Goal: Transaction & Acquisition: Register for event/course

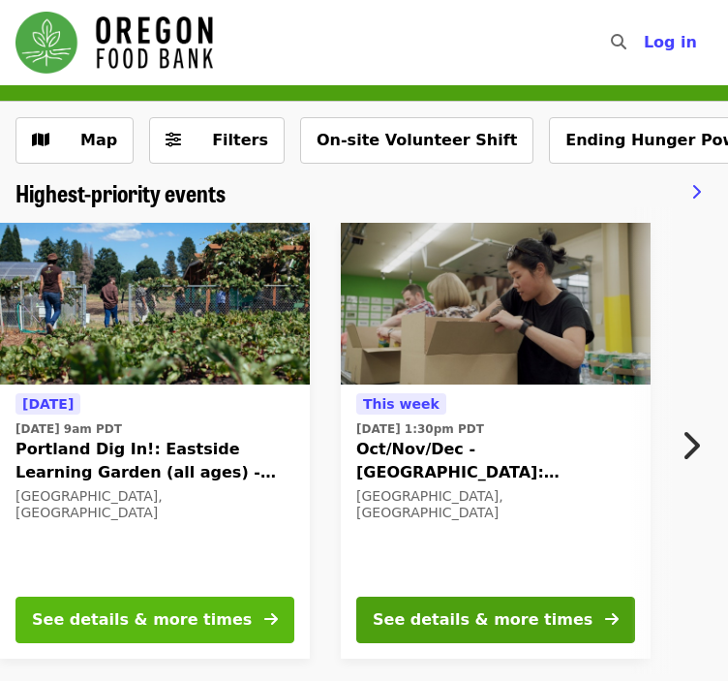
click at [201, 621] on div "See details & more times" at bounding box center [142, 619] width 220 height 23
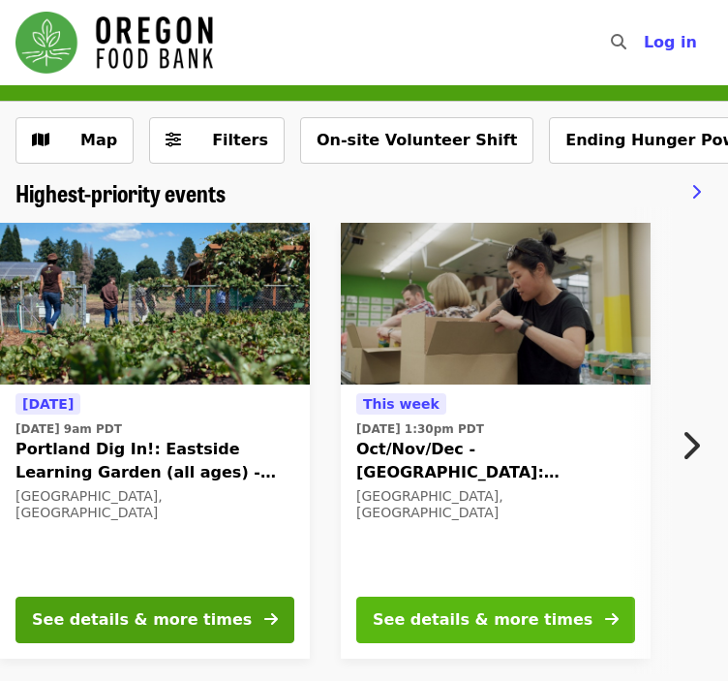
click at [414, 613] on div "See details & more times" at bounding box center [483, 619] width 220 height 23
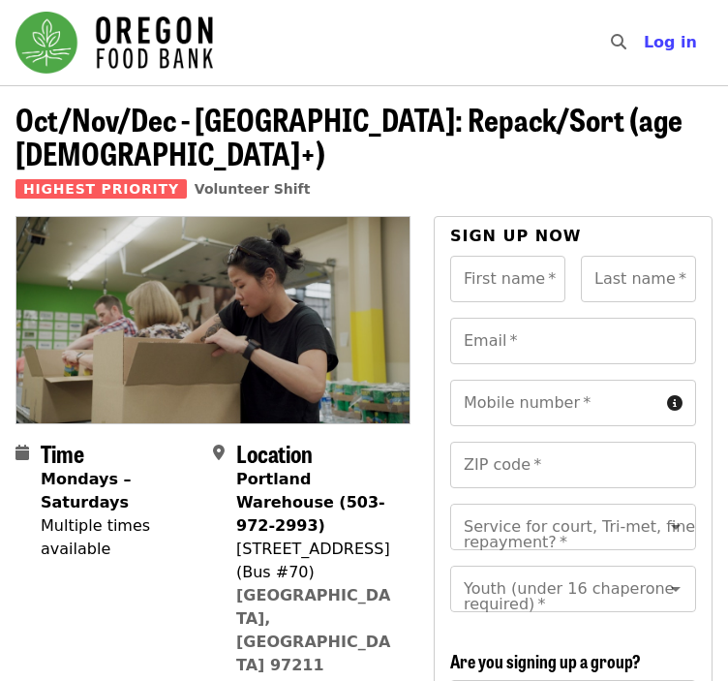
click at [210, 518] on section "Time Mondays – Saturdays Multiple times available Location Portland Warehouse (…" at bounding box center [212, 578] width 395 height 276
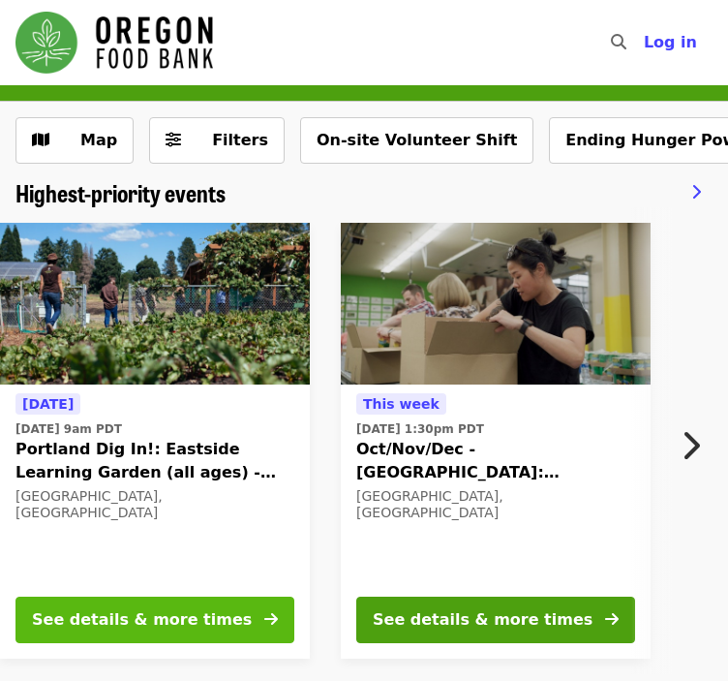
click at [166, 626] on div "See details & more times" at bounding box center [142, 619] width 220 height 23
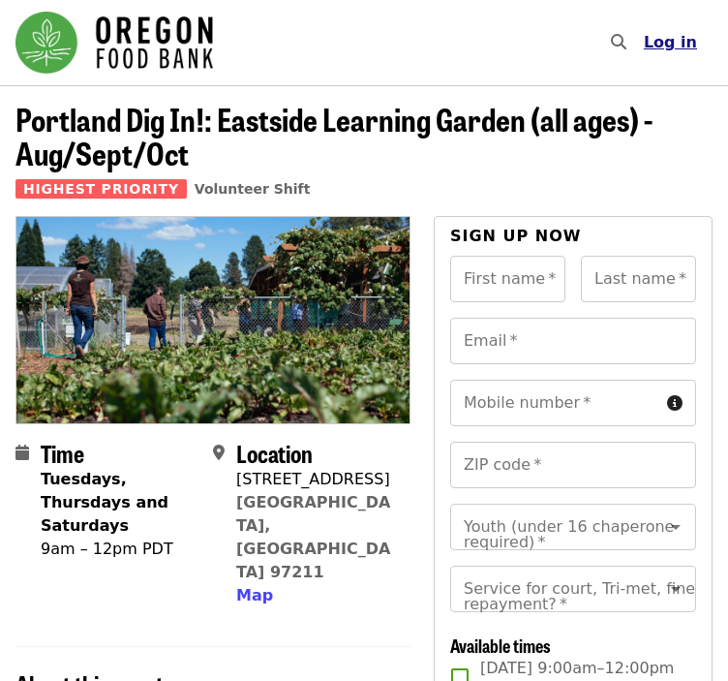
click at [682, 38] on span "Log in" at bounding box center [670, 42] width 53 height 18
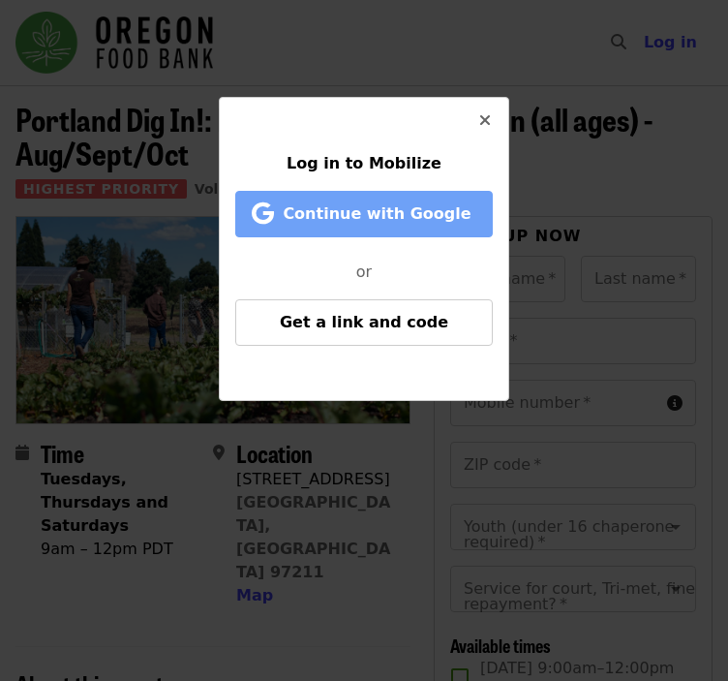
click at [377, 220] on span "Continue with Google" at bounding box center [377, 213] width 188 height 18
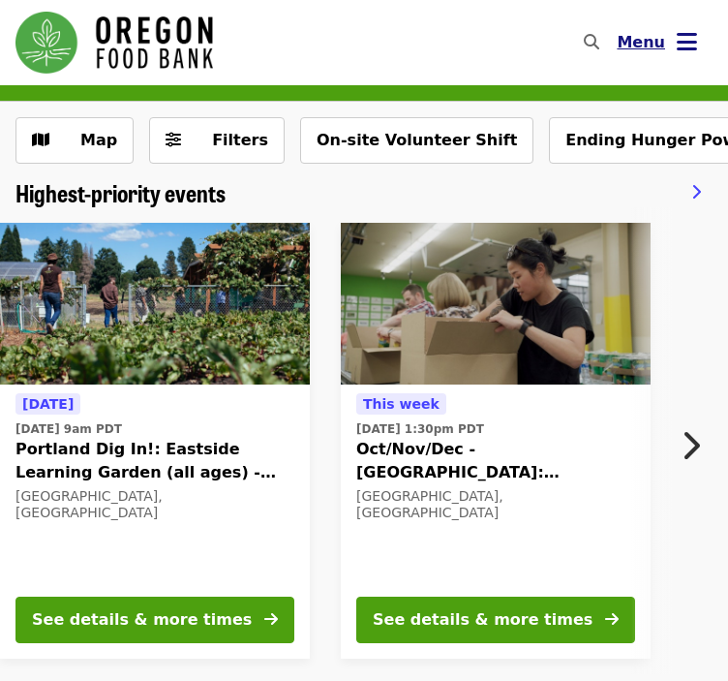
click at [689, 48] on icon "bars icon" at bounding box center [687, 42] width 20 height 28
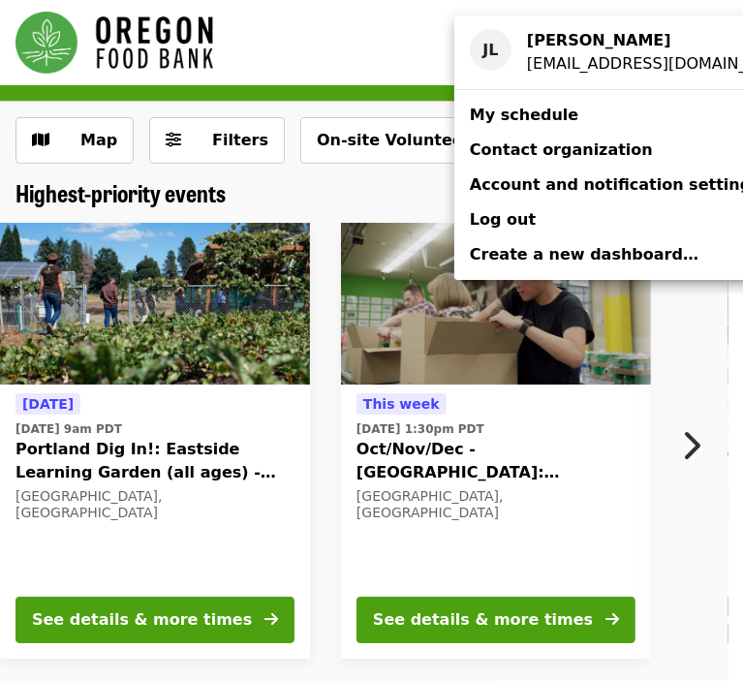
click at [547, 190] on span "Account and notification settings" at bounding box center [615, 184] width 291 height 18
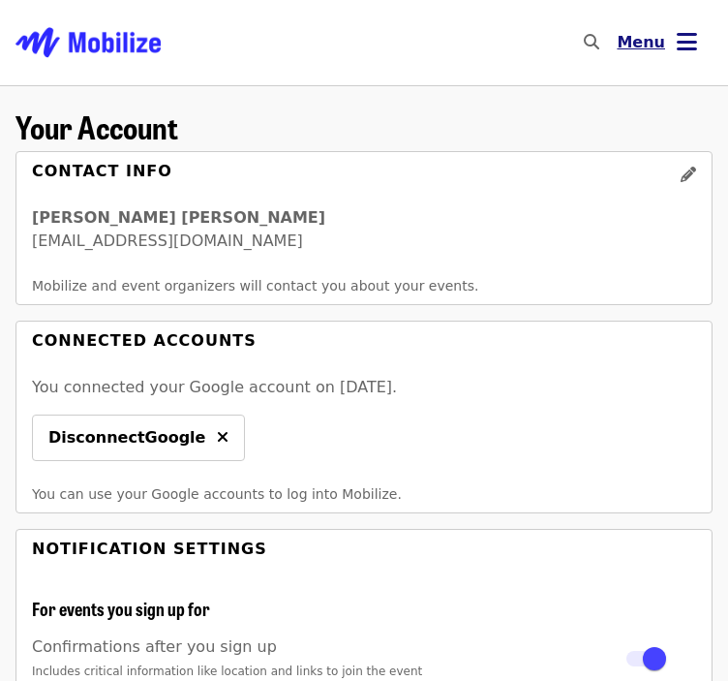
click at [640, 46] on span "Menu" at bounding box center [641, 42] width 48 height 18
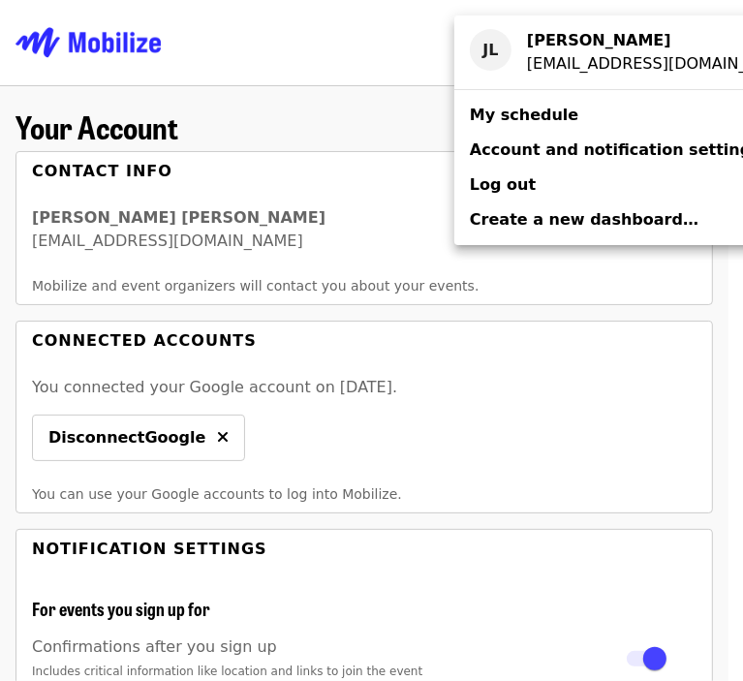
click at [503, 113] on span "My schedule" at bounding box center [524, 115] width 108 height 18
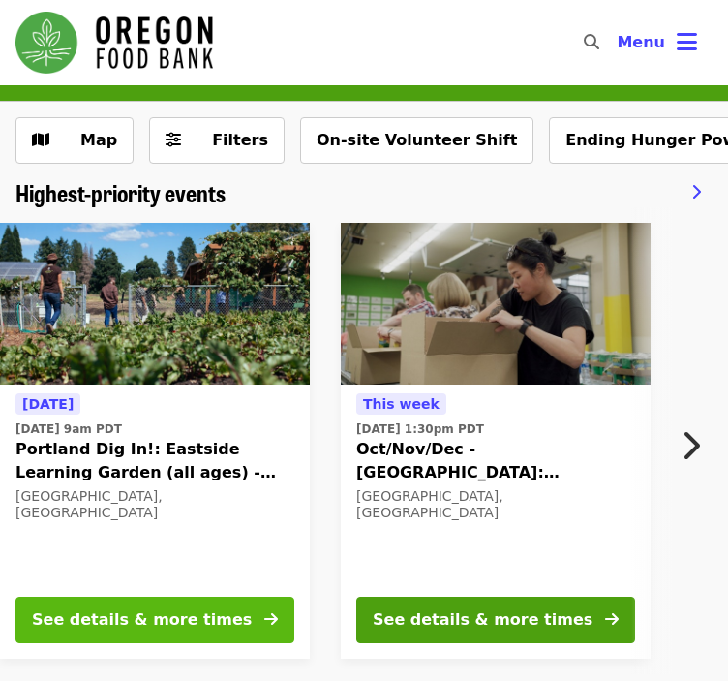
click at [164, 624] on div "See details & more times" at bounding box center [142, 619] width 220 height 23
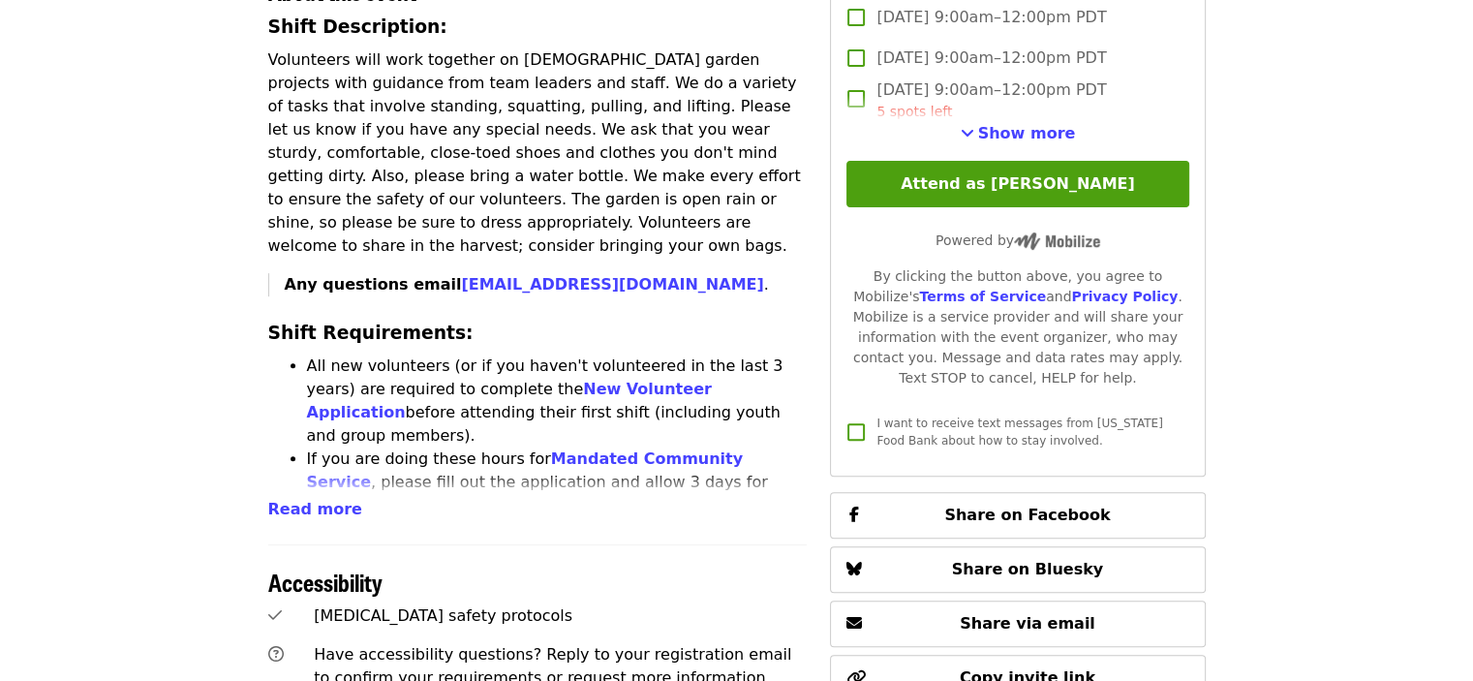
scroll to position [934, 0]
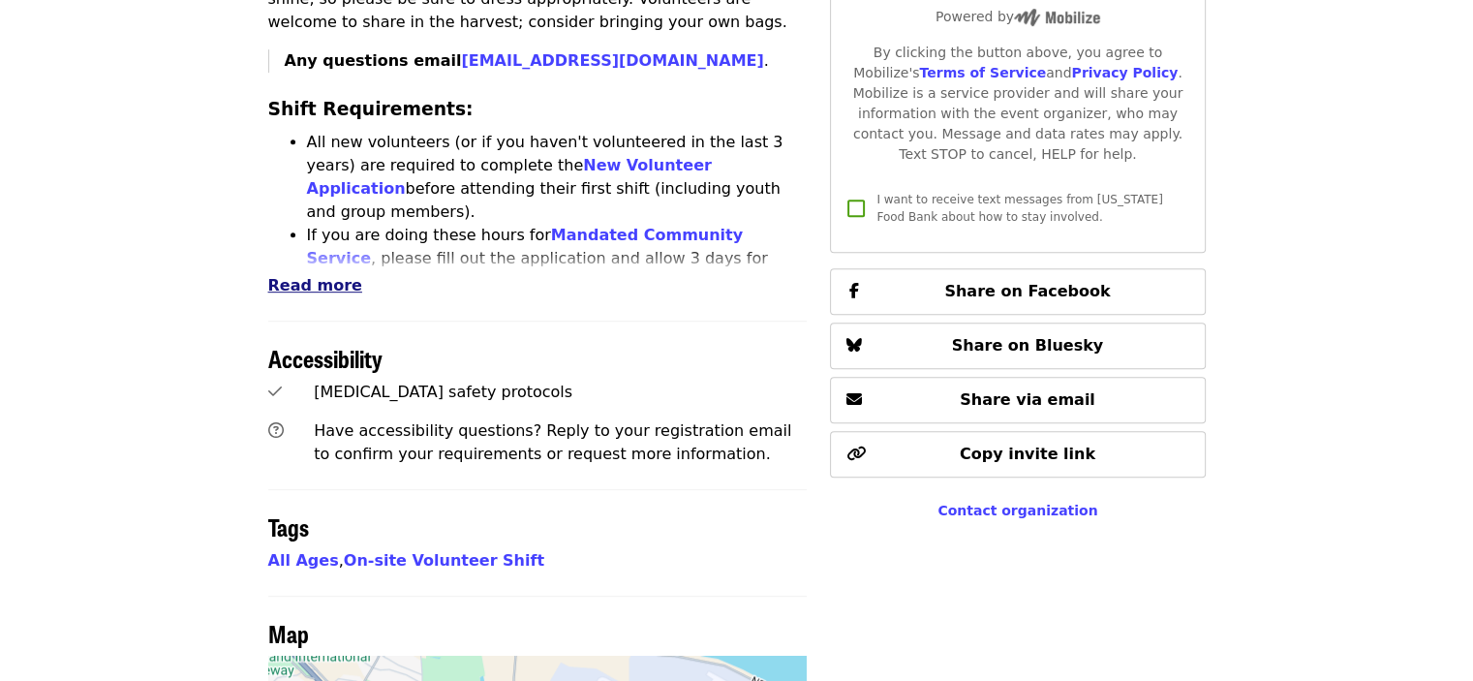
click at [320, 276] on span "Read more" at bounding box center [315, 285] width 94 height 18
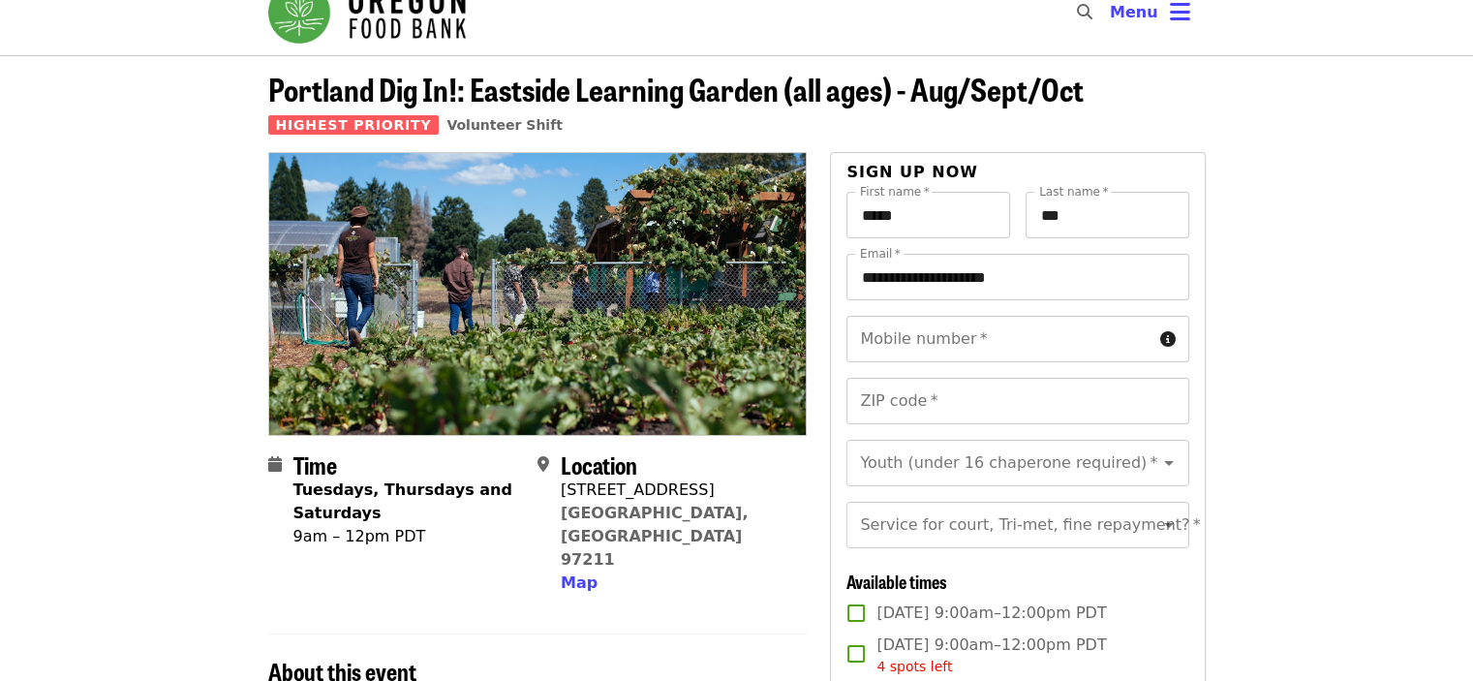
scroll to position [0, 0]
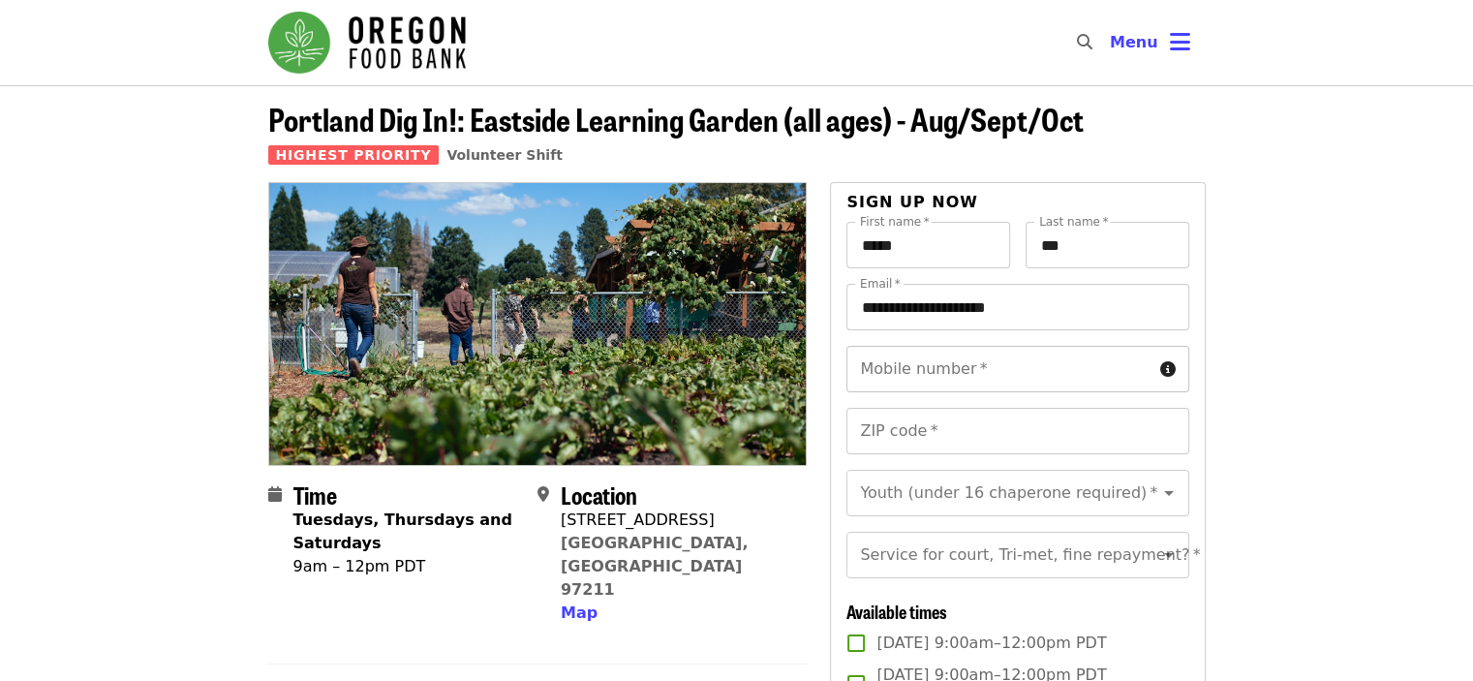
click at [727, 380] on input "Mobile number   *" at bounding box center [999, 369] width 305 height 46
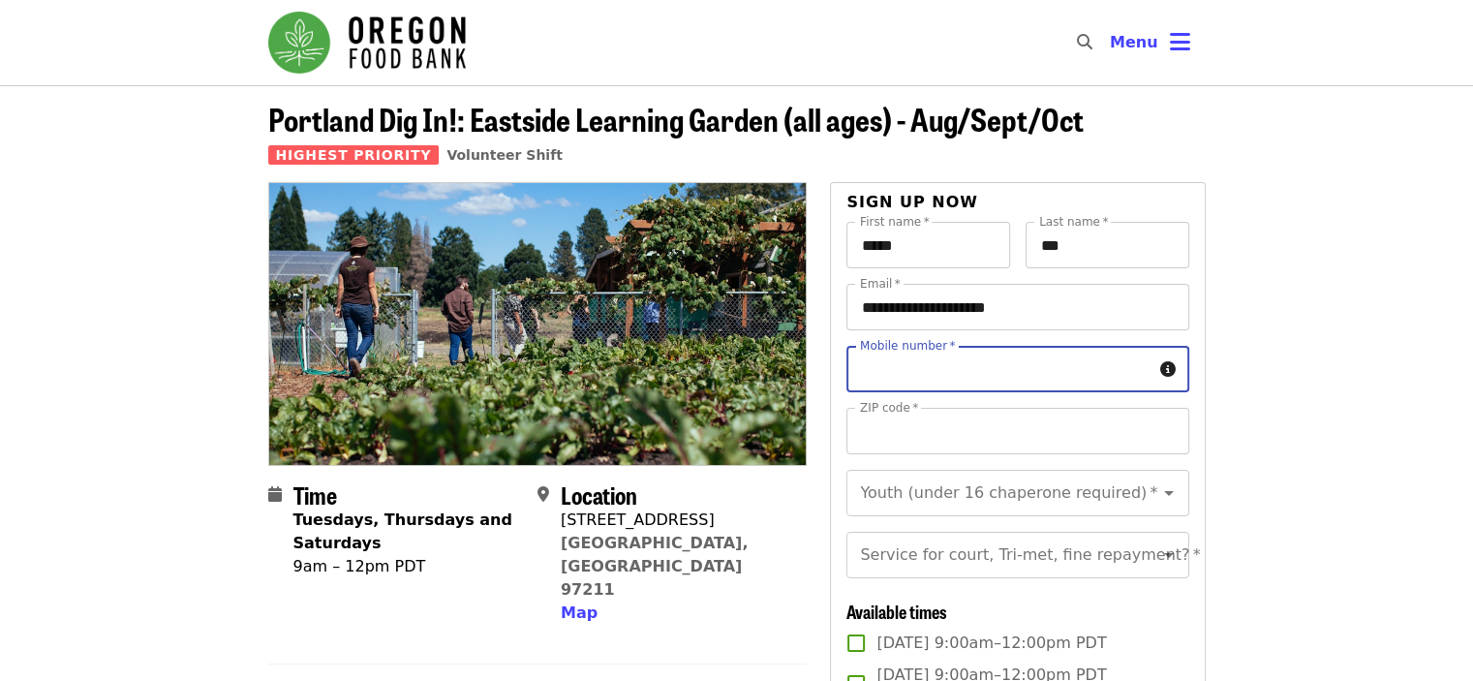
type input "**********"
type input "*****"
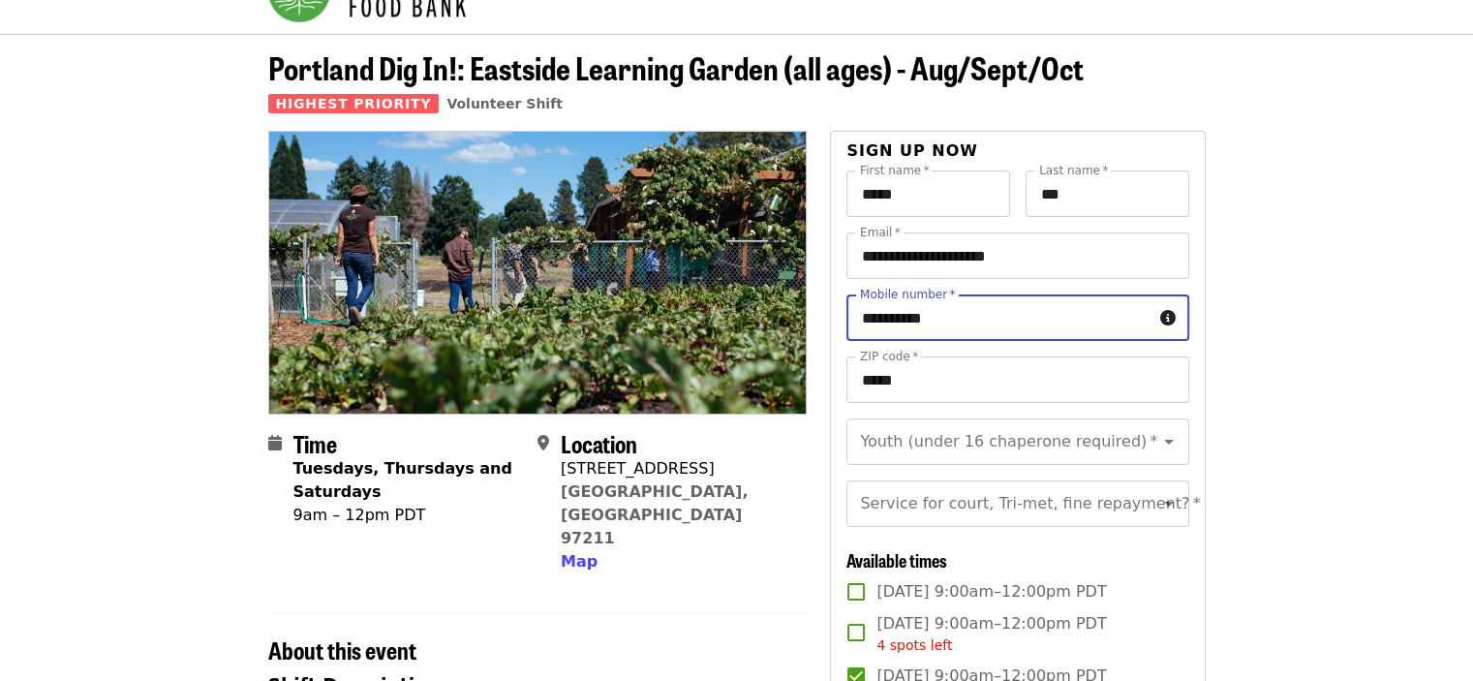
scroll to position [194, 0]
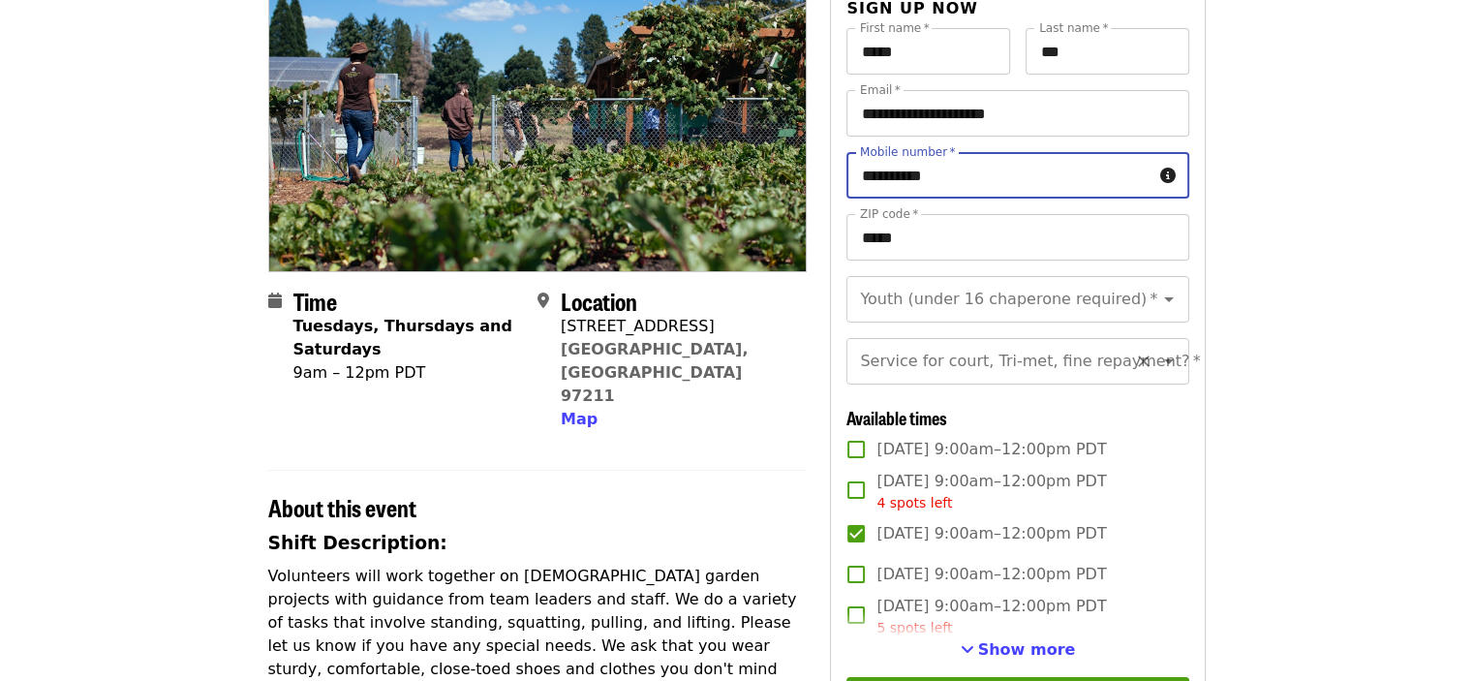
click at [727, 380] on input "Service for court, Tri-met, fine repayment?   *" at bounding box center [993, 361] width 263 height 37
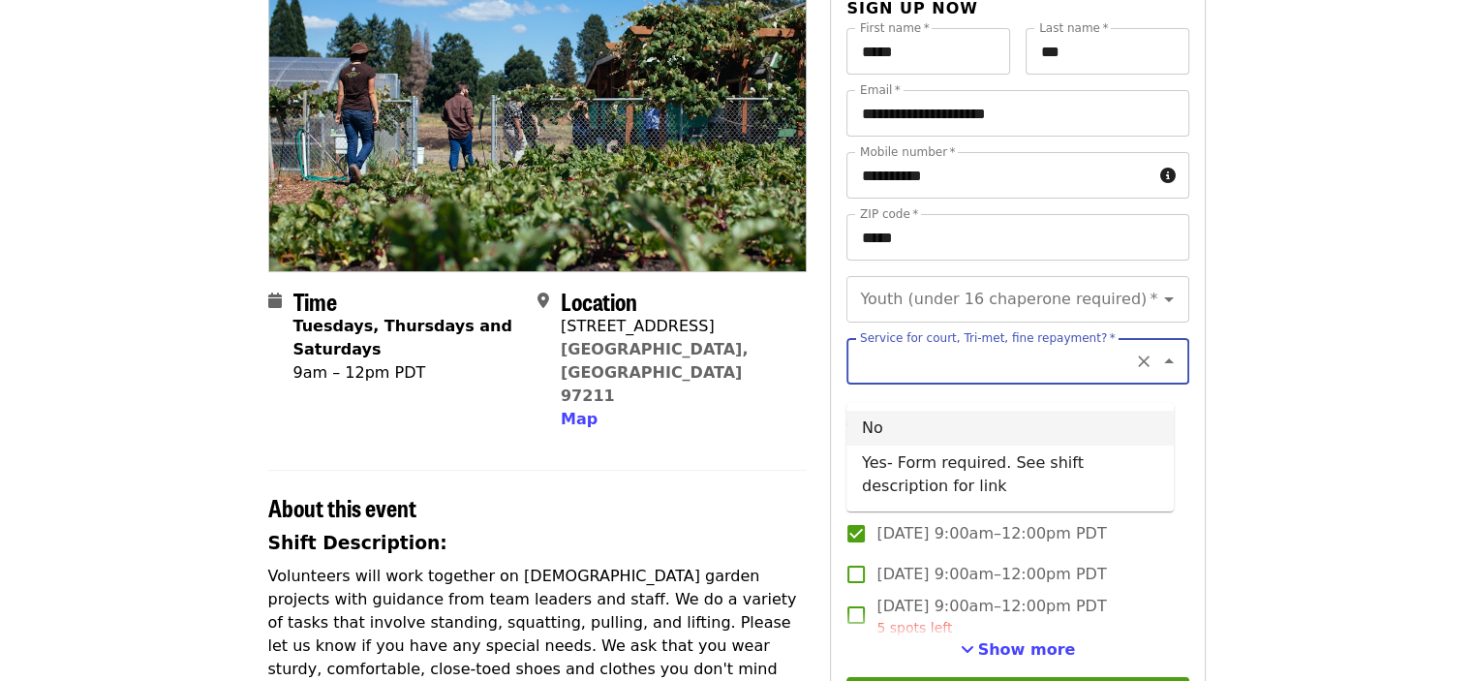
click at [727, 417] on li "No" at bounding box center [1010, 428] width 327 height 35
type input "**"
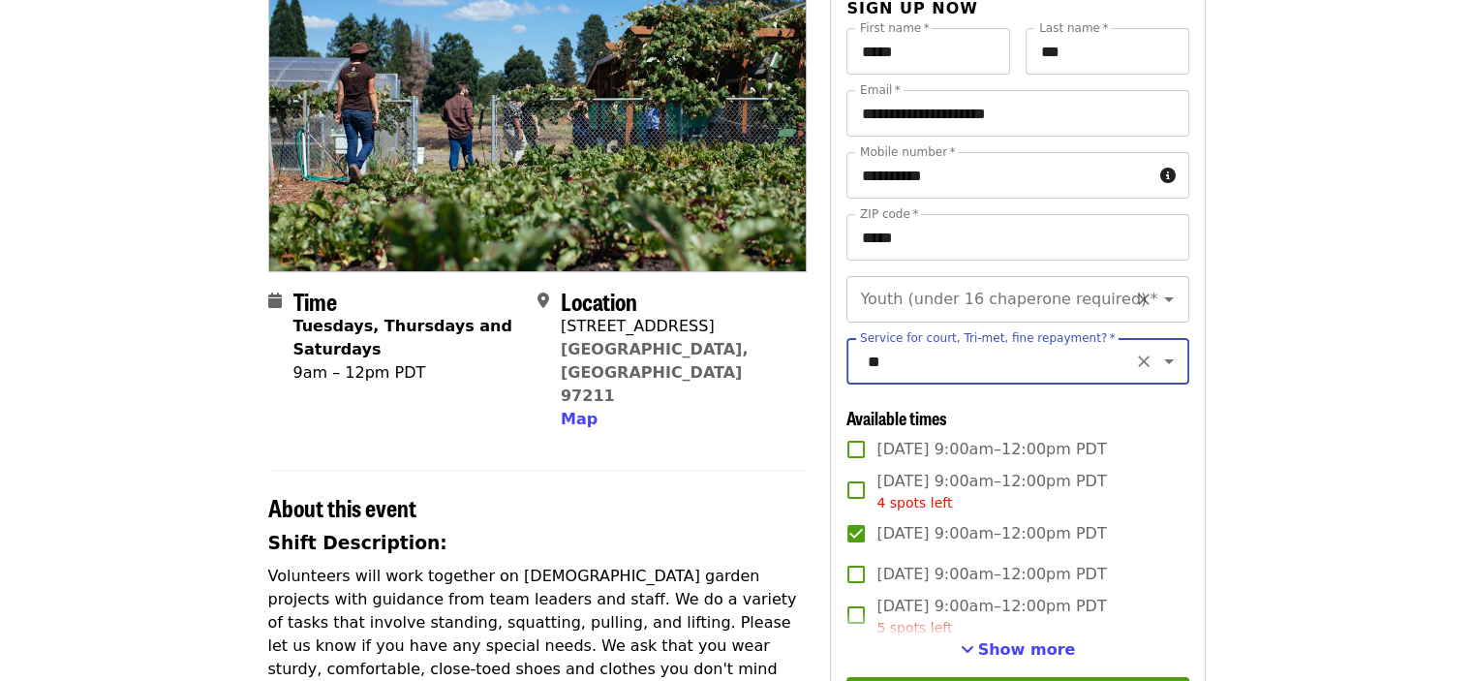
click at [727, 308] on input "Youth (under 16 chaperone required)   *" at bounding box center [993, 299] width 263 height 37
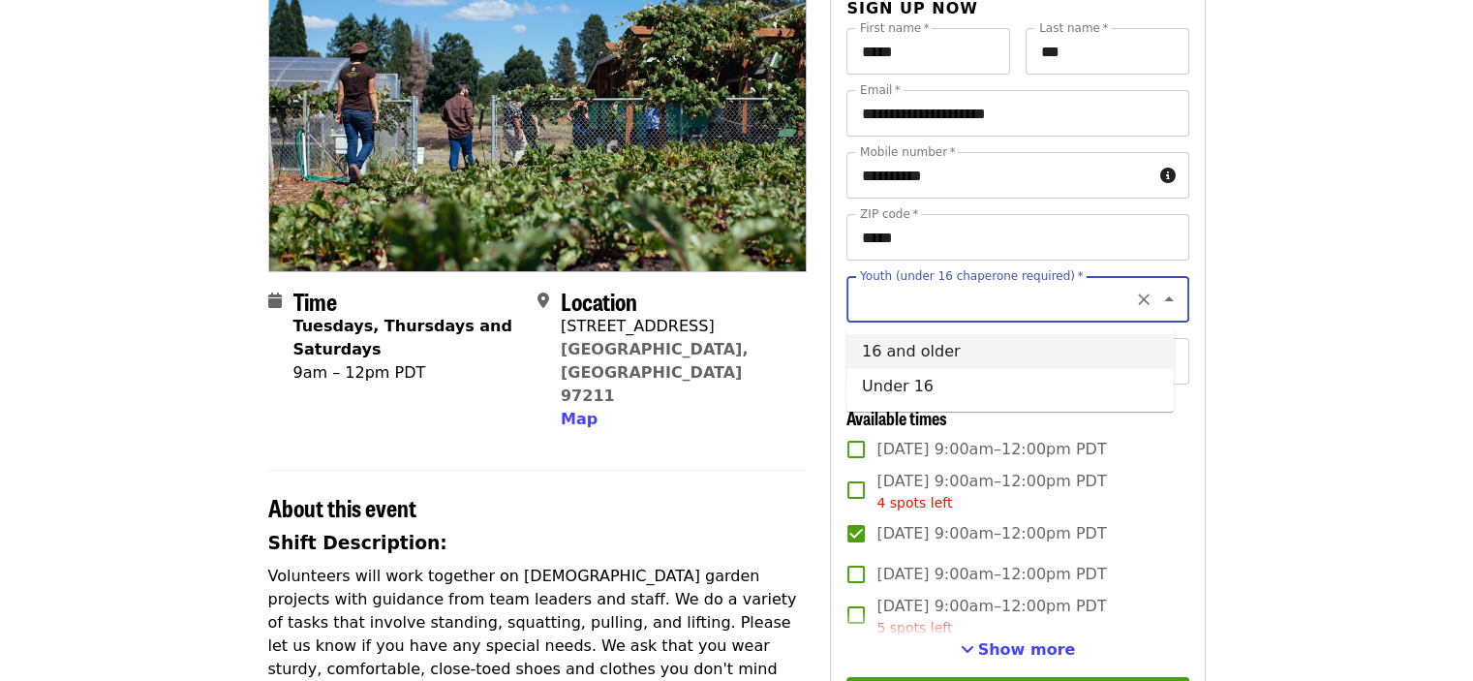
click at [727, 351] on li "16 and older" at bounding box center [1010, 351] width 327 height 35
type input "**********"
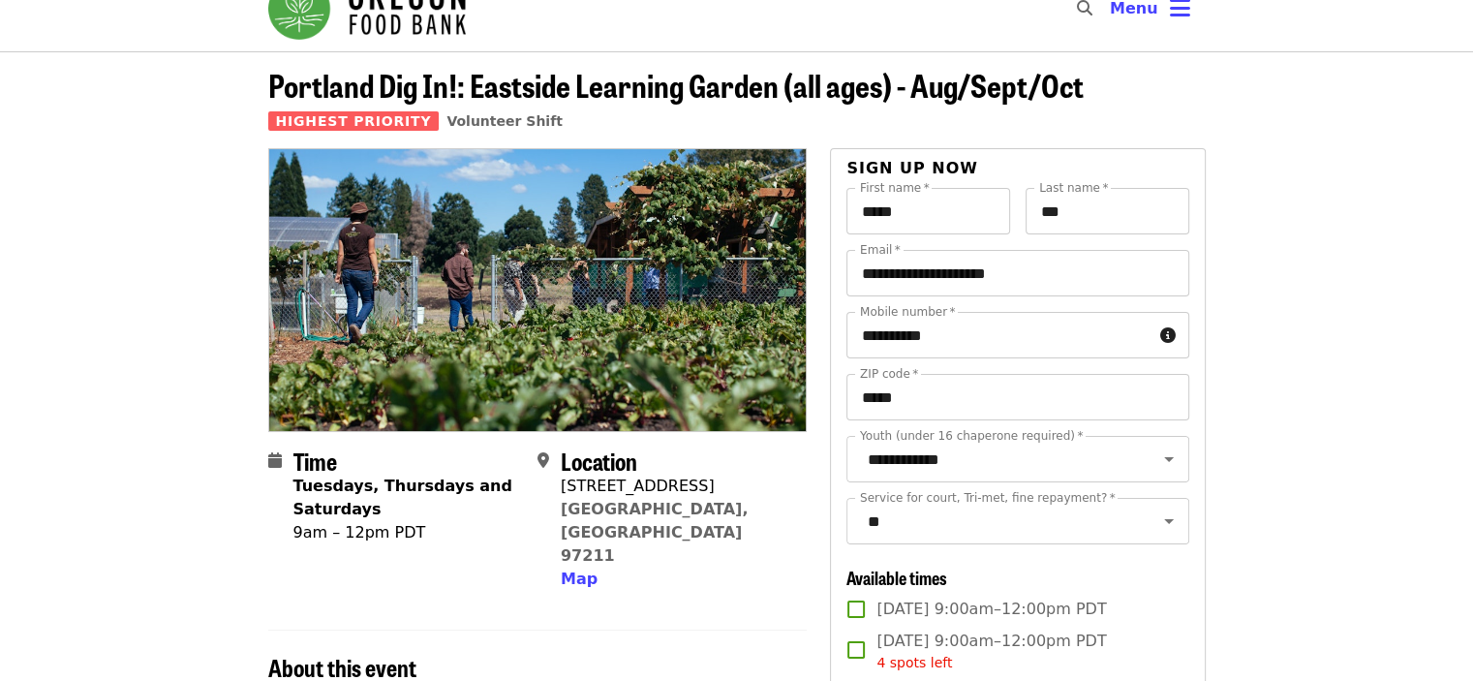
scroll to position [0, 0]
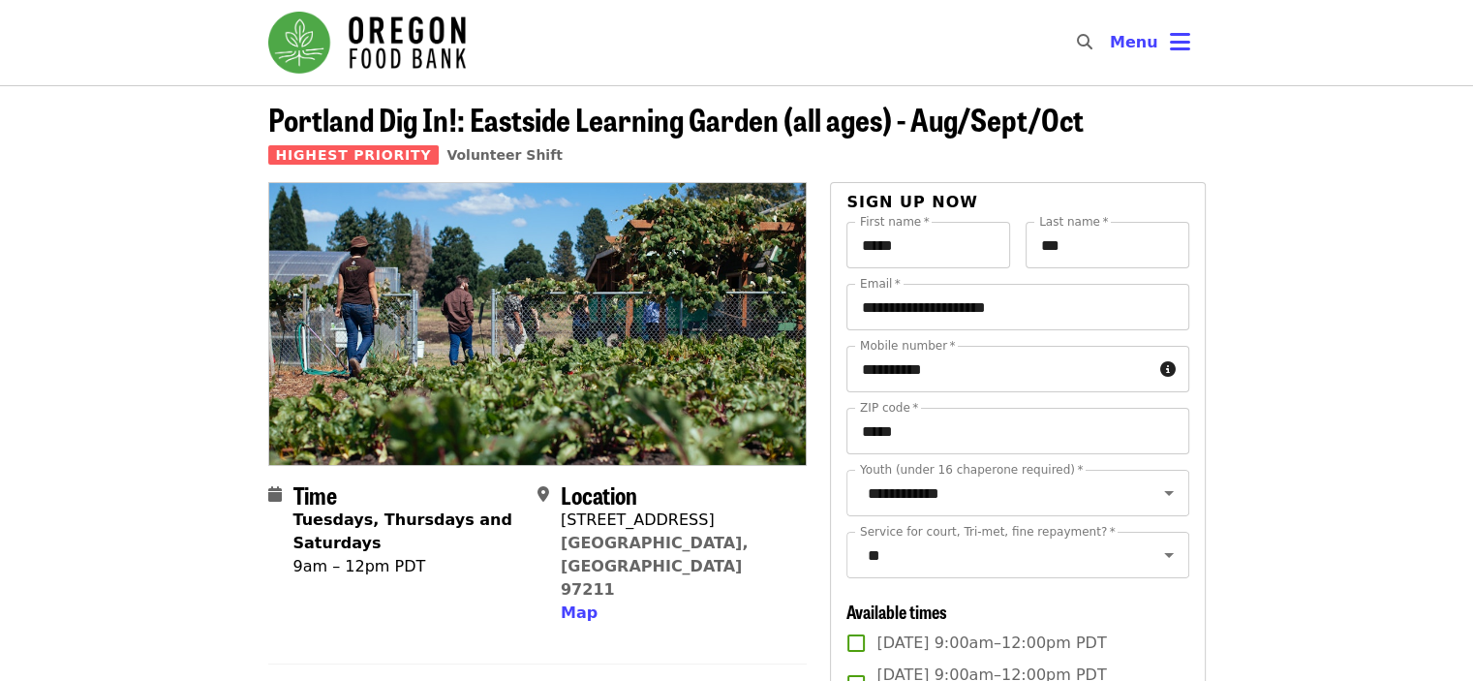
drag, startPoint x: 1081, startPoint y: 250, endPoint x: 1026, endPoint y: 246, distance: 55.3
click at [727, 246] on input "***" at bounding box center [1108, 245] width 164 height 46
type input "*****"
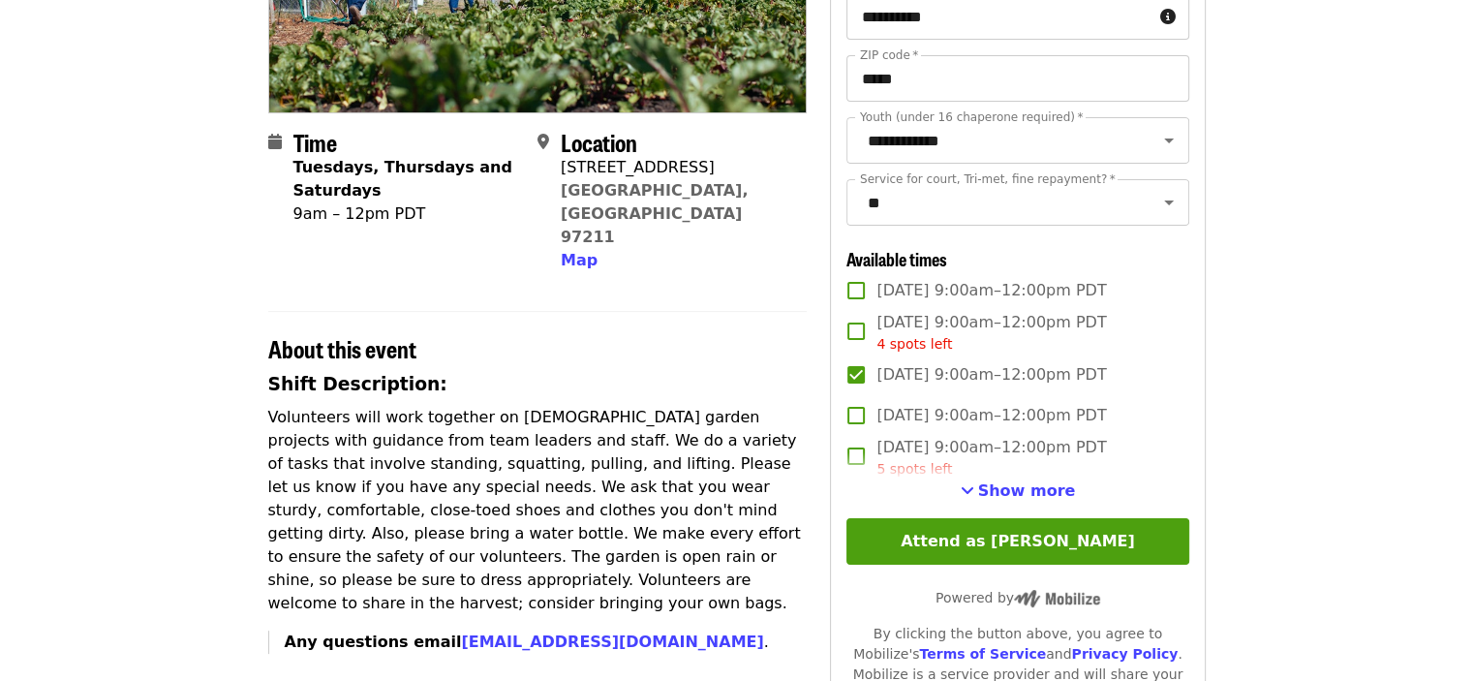
scroll to position [387, 0]
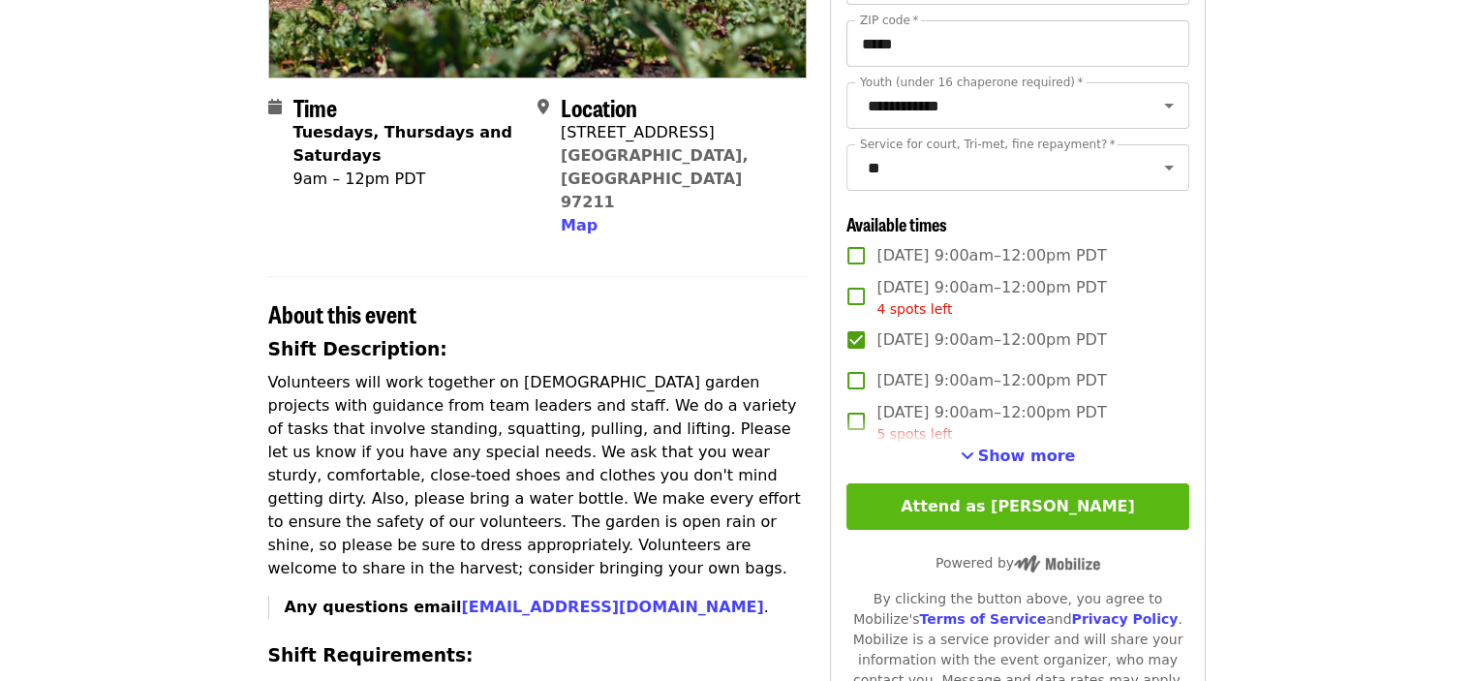
click at [727, 527] on button "Attend as [PERSON_NAME]" at bounding box center [1018, 506] width 342 height 46
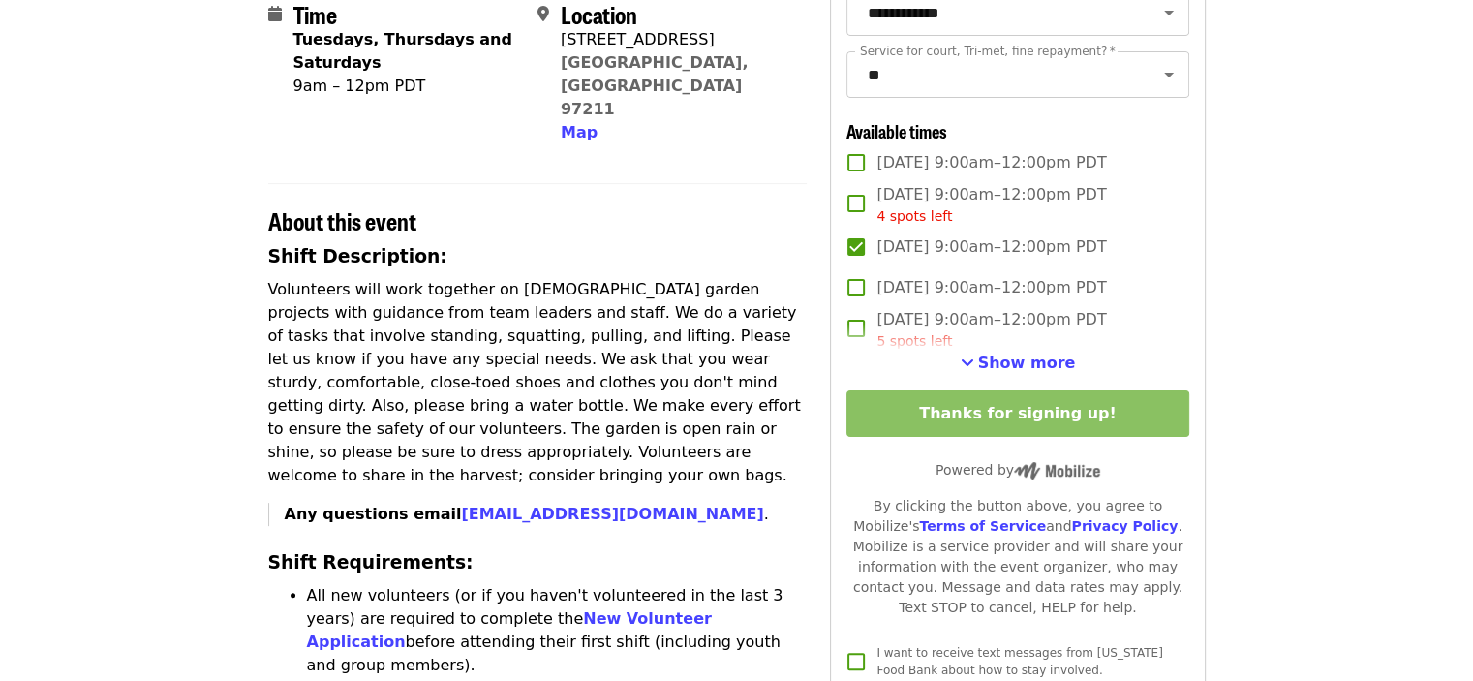
scroll to position [484, 0]
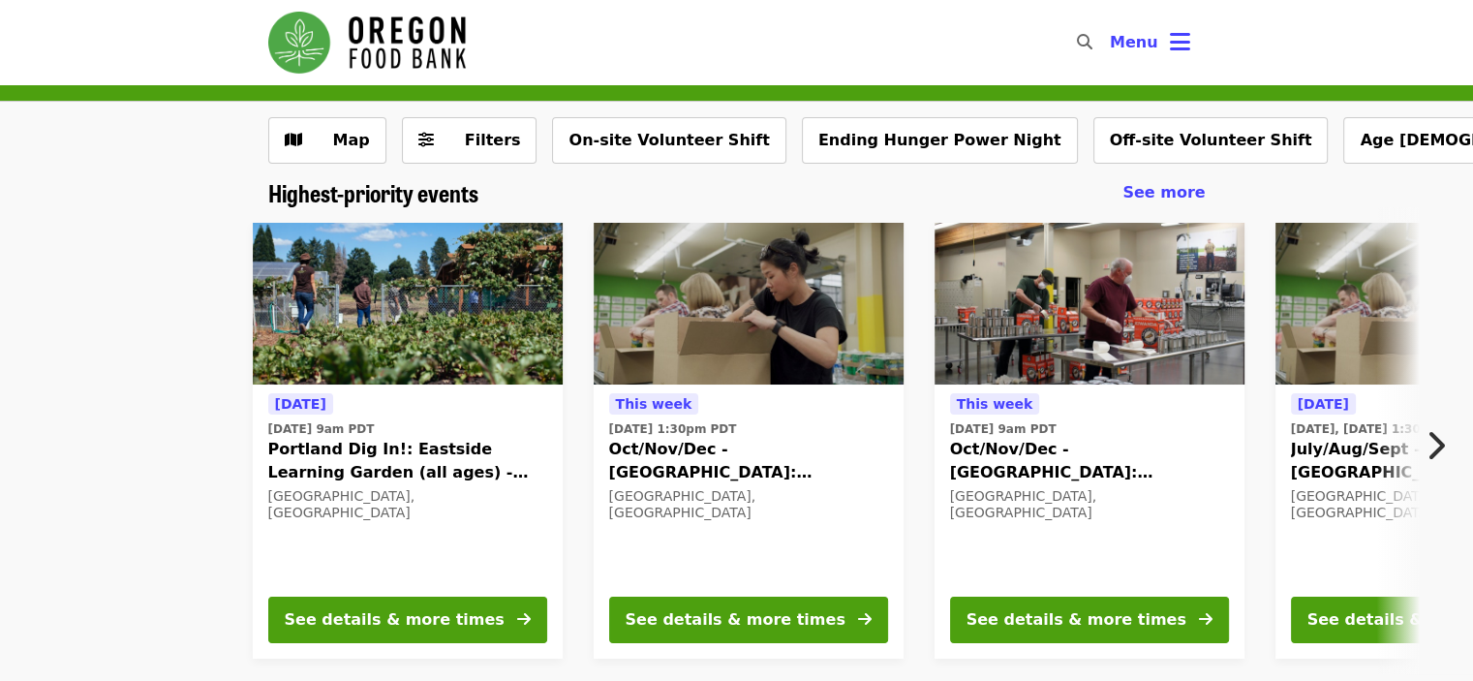
click at [358, 532] on div "[DATE] [DATE] 9am PDT Portland Dig In!: Eastside Learning Garden (all ages) - A…" at bounding box center [407, 486] width 279 height 188
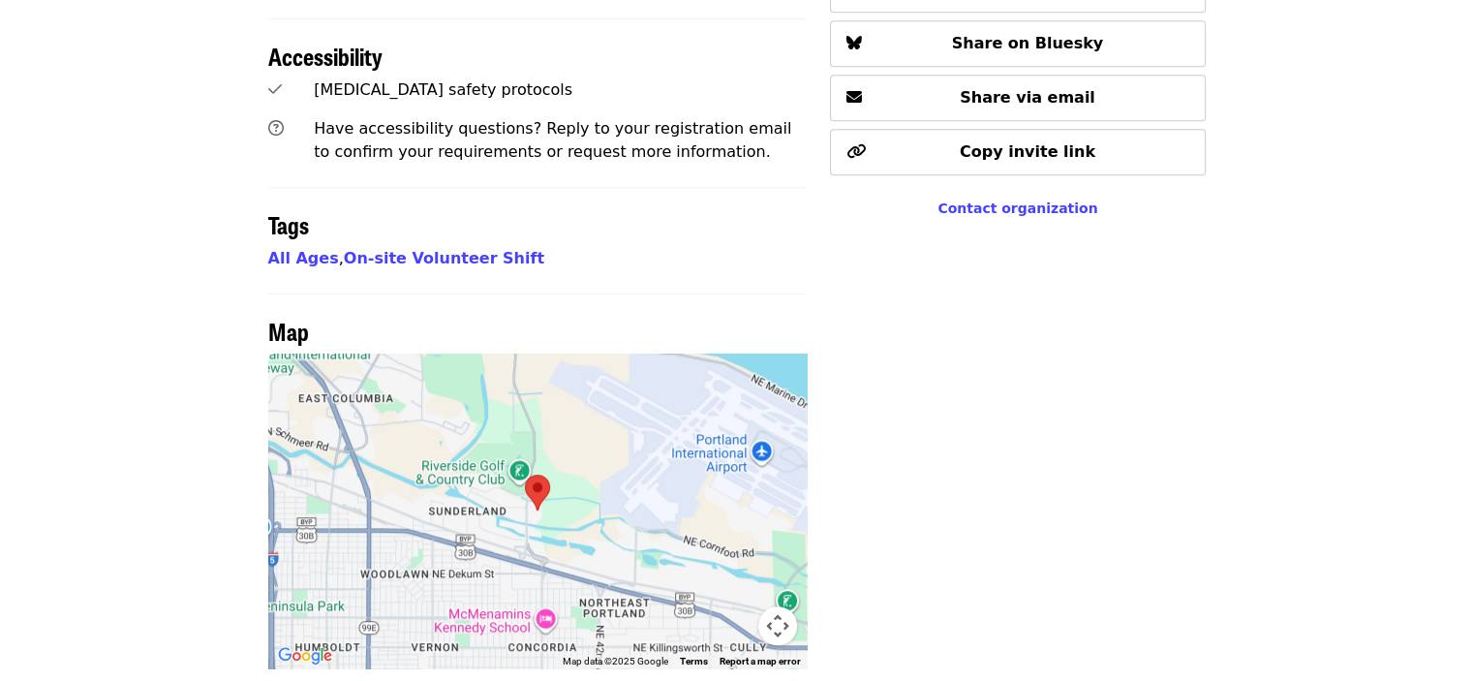
scroll to position [1259, 0]
